Goal: Task Accomplishment & Management: Use online tool/utility

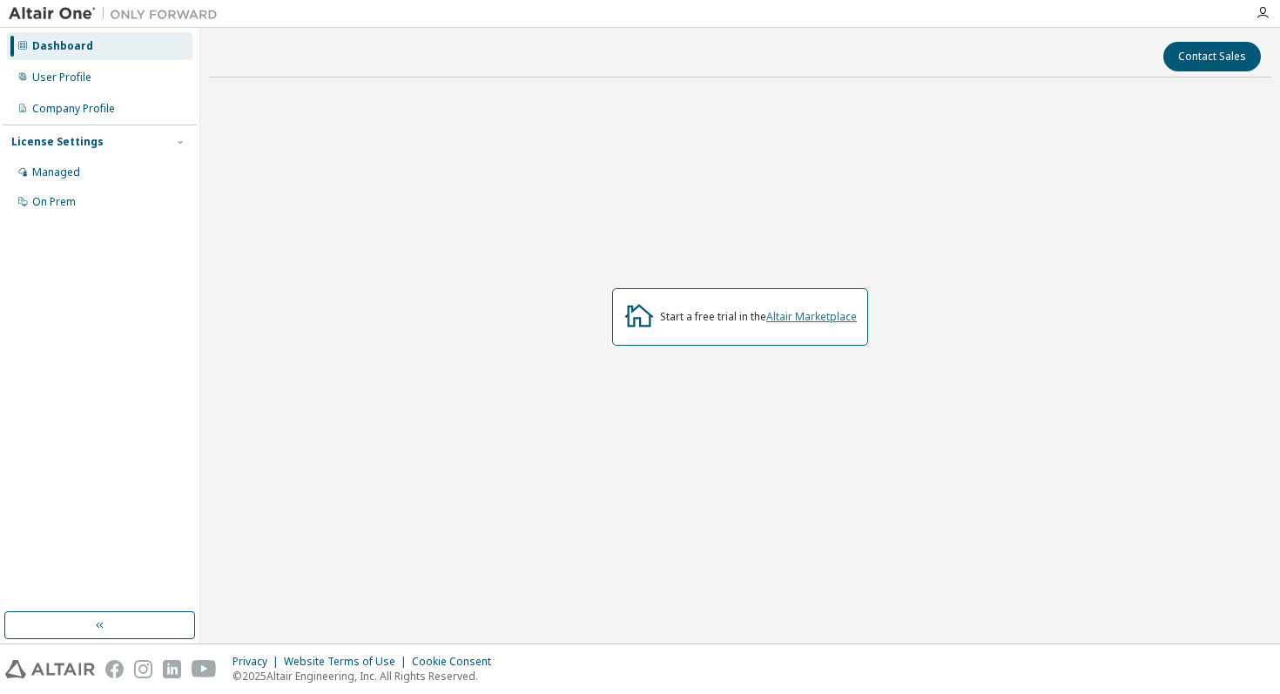
click at [827, 319] on link "Altair Marketplace" at bounding box center [811, 316] width 91 height 15
click at [79, 205] on div "On Prem" at bounding box center [99, 202] width 185 height 28
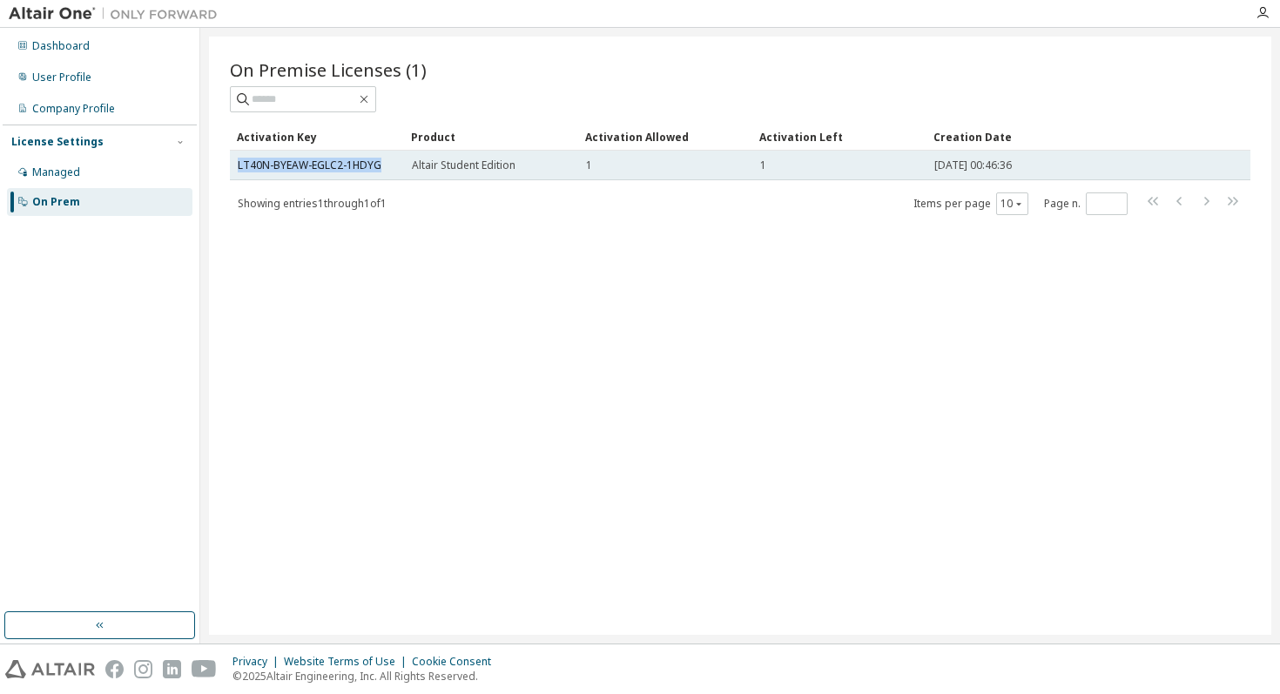
drag, startPoint x: 384, startPoint y: 166, endPoint x: 233, endPoint y: 168, distance: 150.6
click at [233, 168] on td "LT40N-BYEAW-EGLC2-1HDYG" at bounding box center [317, 166] width 174 height 30
copy link "LT40N-BYEAW-EGLC2-1HDYG"
